Goal: Information Seeking & Learning: Check status

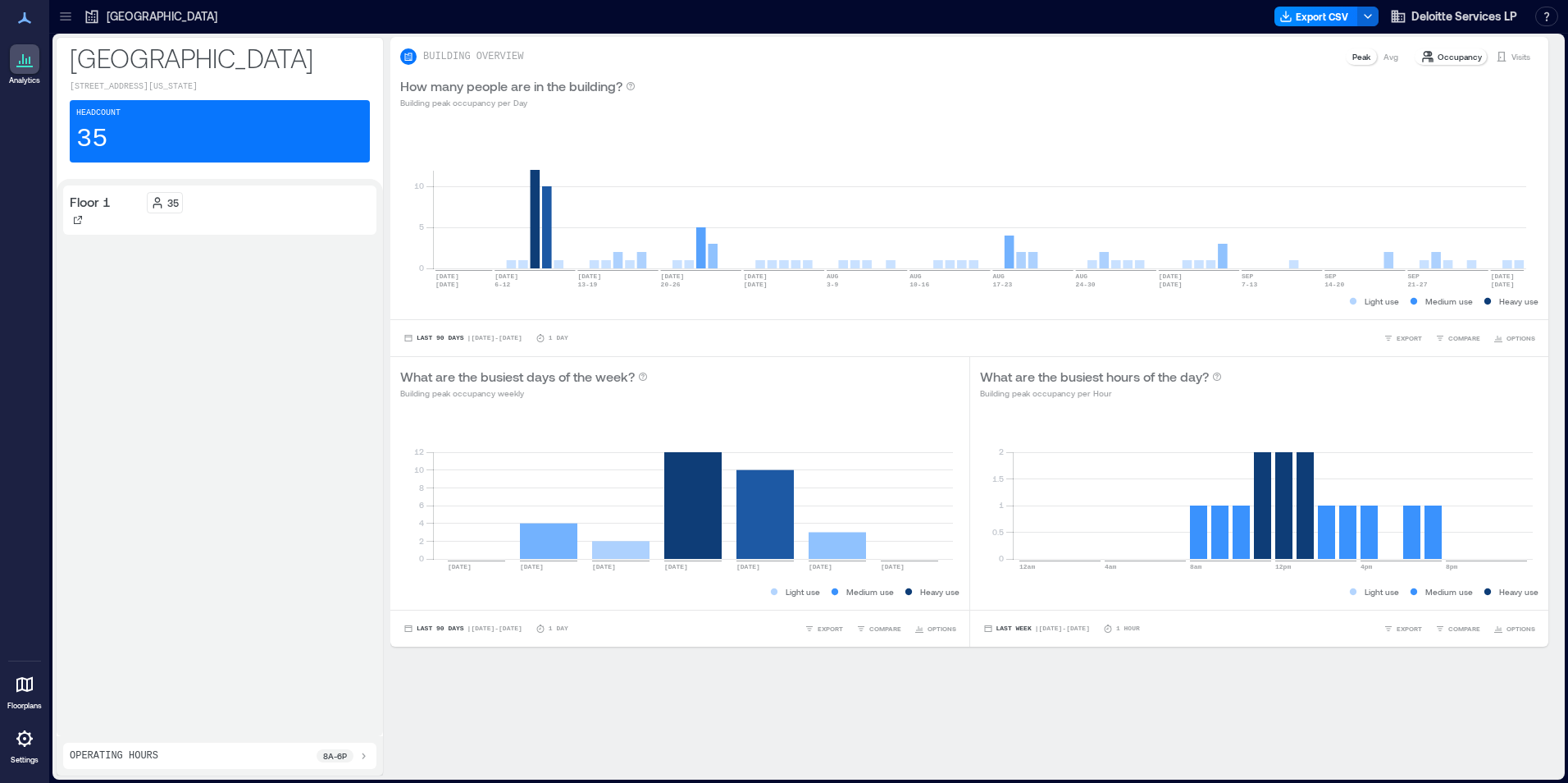
click at [61, 14] on icon at bounding box center [66, 16] width 16 height 16
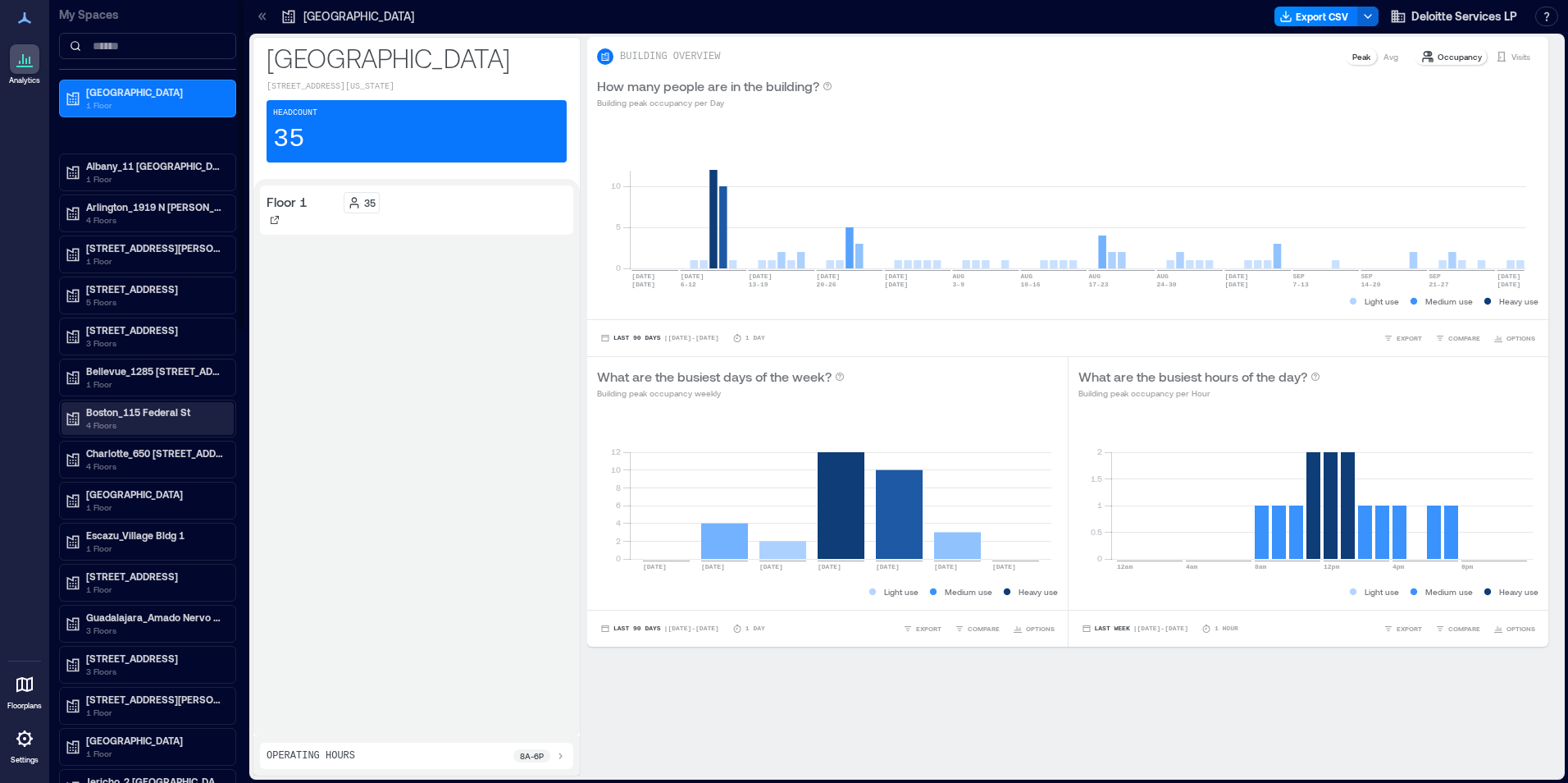
click at [95, 425] on p "4 Floors" at bounding box center [155, 425] width 137 height 14
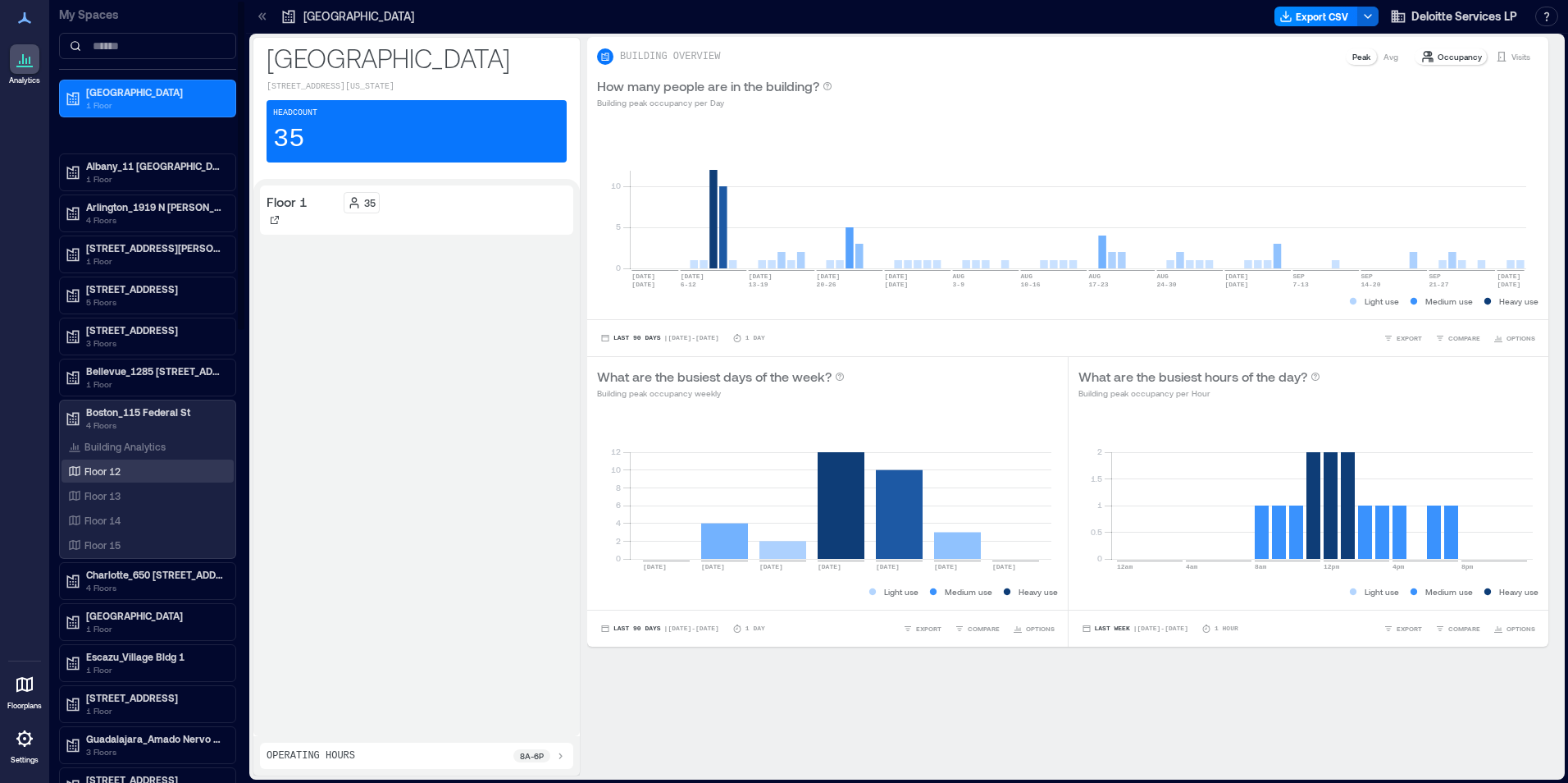
click at [108, 467] on p "Floor 12" at bounding box center [102, 471] width 36 height 14
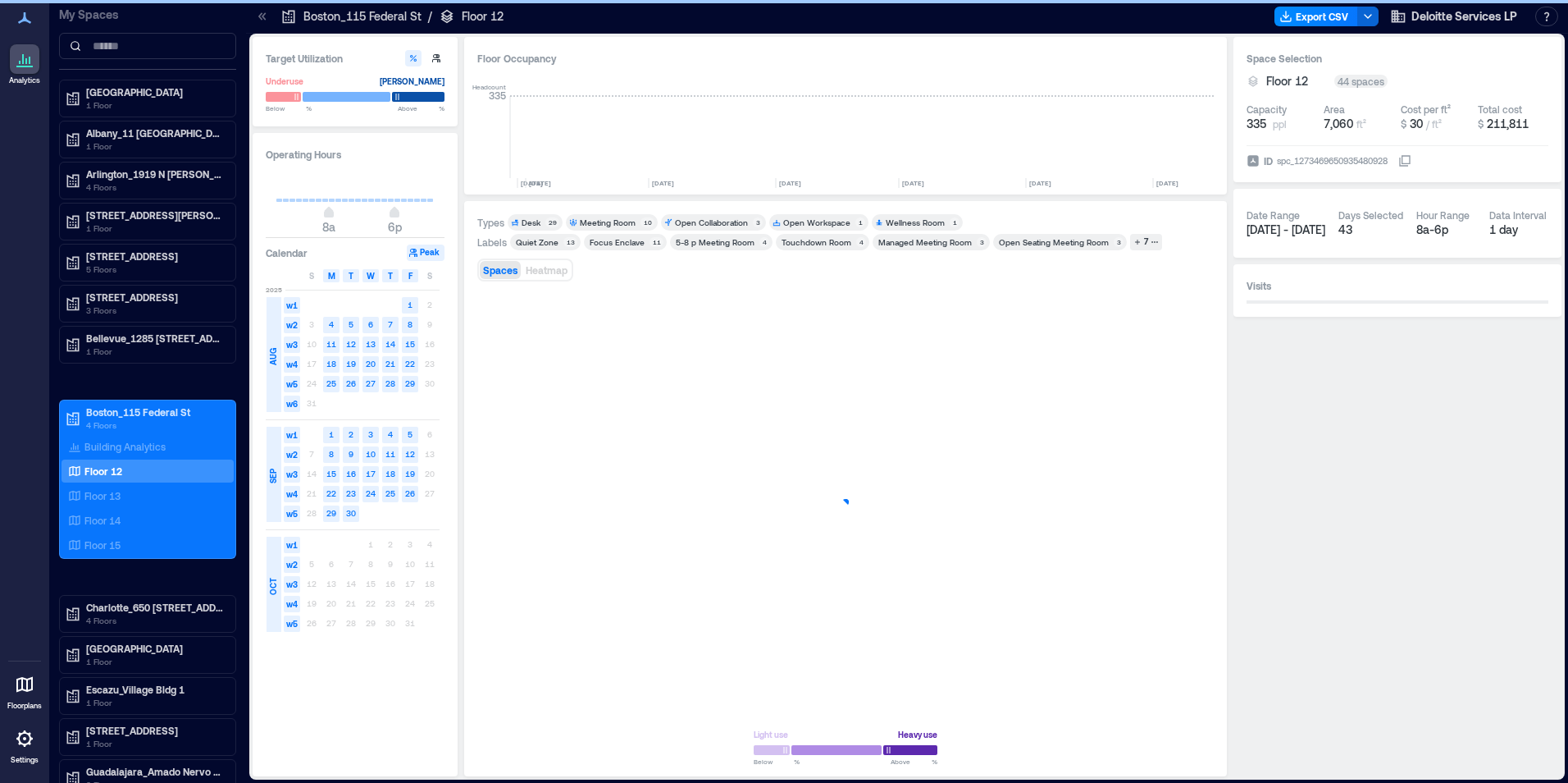
scroll to position [0, 935]
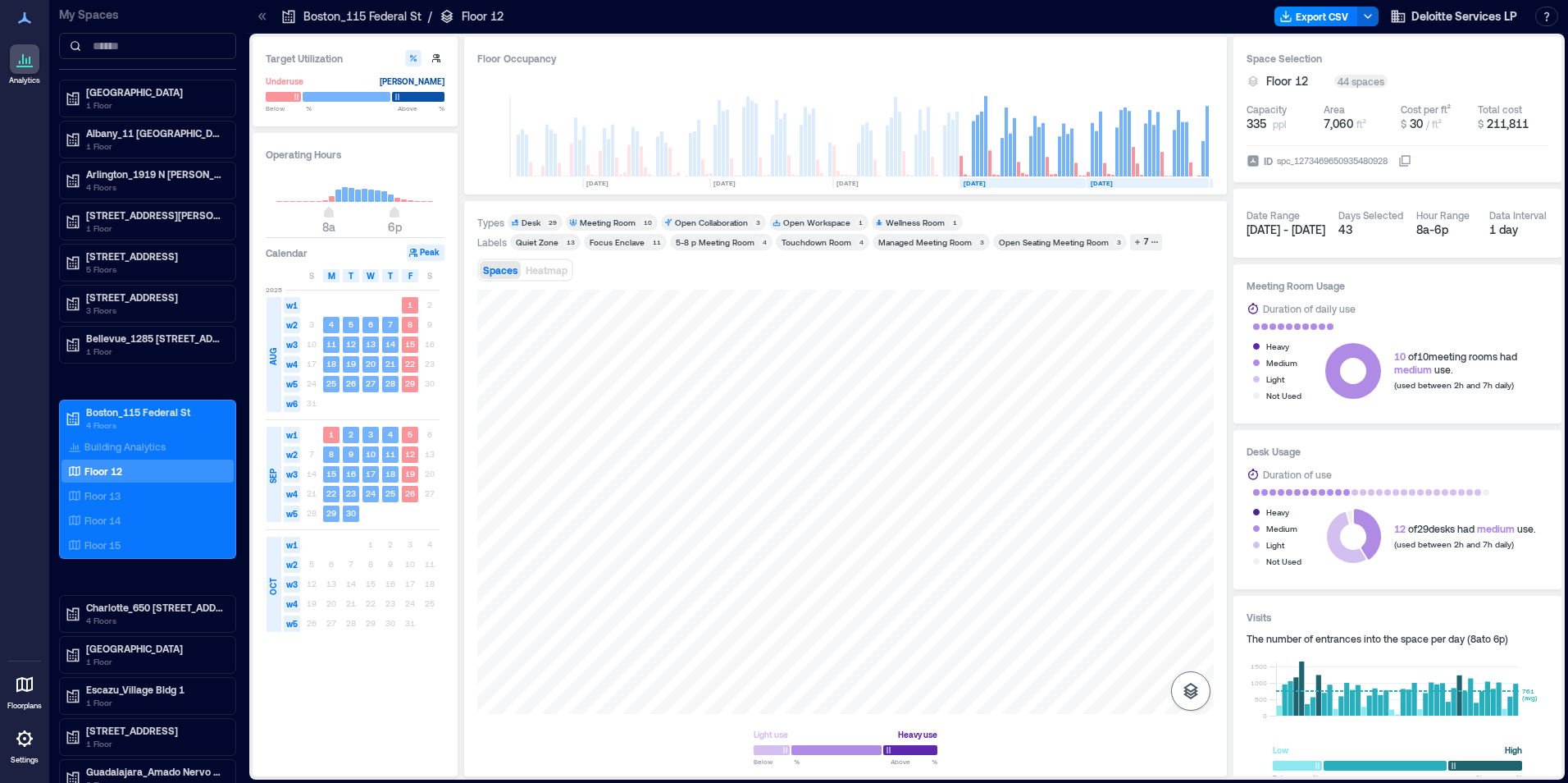
click at [1193, 692] on icon "button" at bounding box center [1191, 691] width 20 height 20
click at [1190, 606] on icon "button" at bounding box center [1191, 604] width 20 height 20
click at [838, 360] on div at bounding box center [845, 501] width 737 height 424
click at [850, 629] on div at bounding box center [845, 501] width 737 height 424
